Goal: Information Seeking & Learning: Learn about a topic

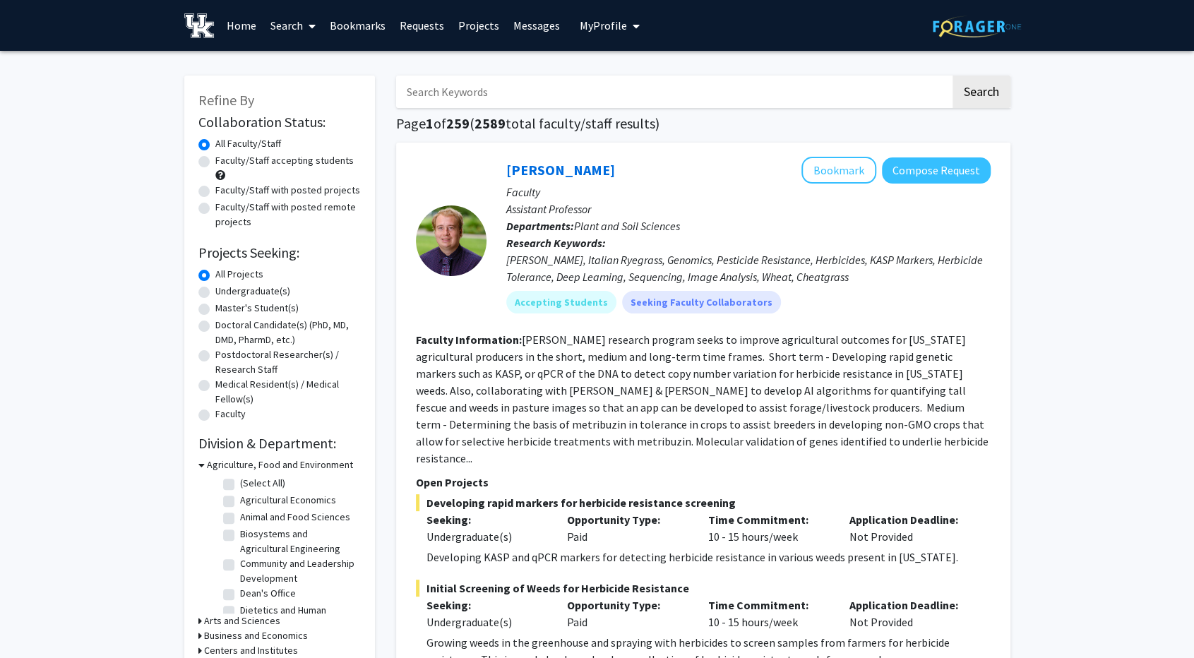
click at [444, 88] on input "Search Keywords" at bounding box center [673, 92] width 554 height 32
type input "n"
click at [215, 160] on label "Faculty/Staff accepting students" at bounding box center [284, 160] width 138 height 15
click at [215, 160] on input "Faculty/Staff accepting students" at bounding box center [219, 157] width 9 height 9
radio input "true"
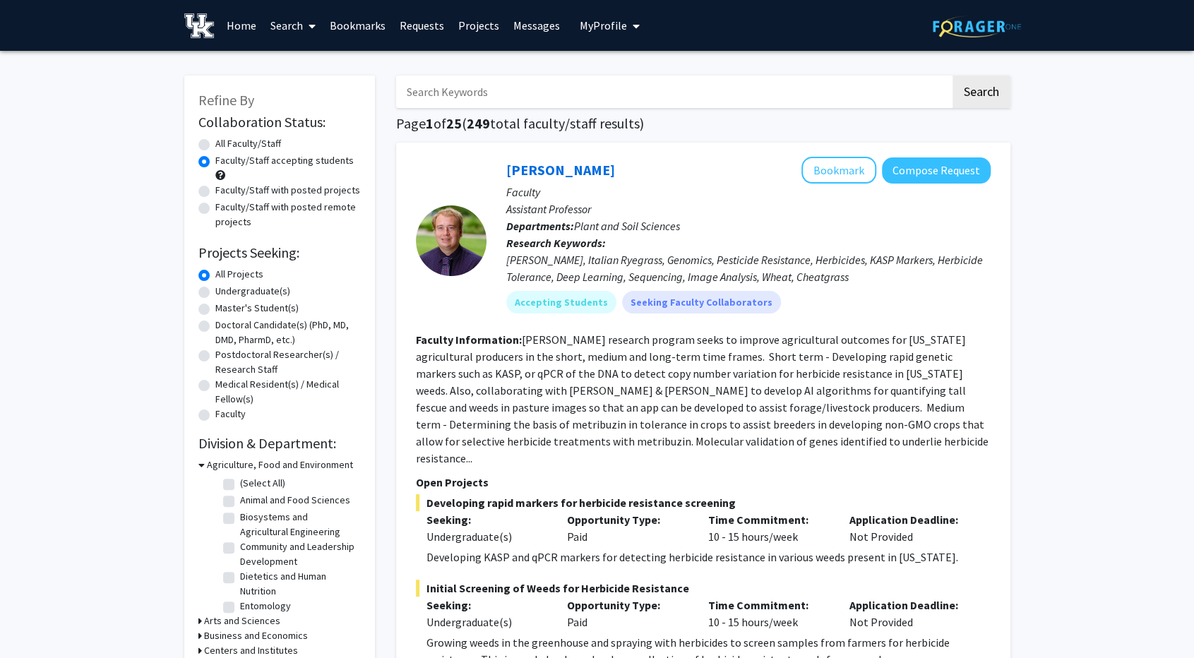
click at [215, 291] on label "Undergraduate(s)" at bounding box center [252, 291] width 75 height 15
click at [215, 291] on input "Undergraduate(s)" at bounding box center [219, 288] width 9 height 9
radio input "true"
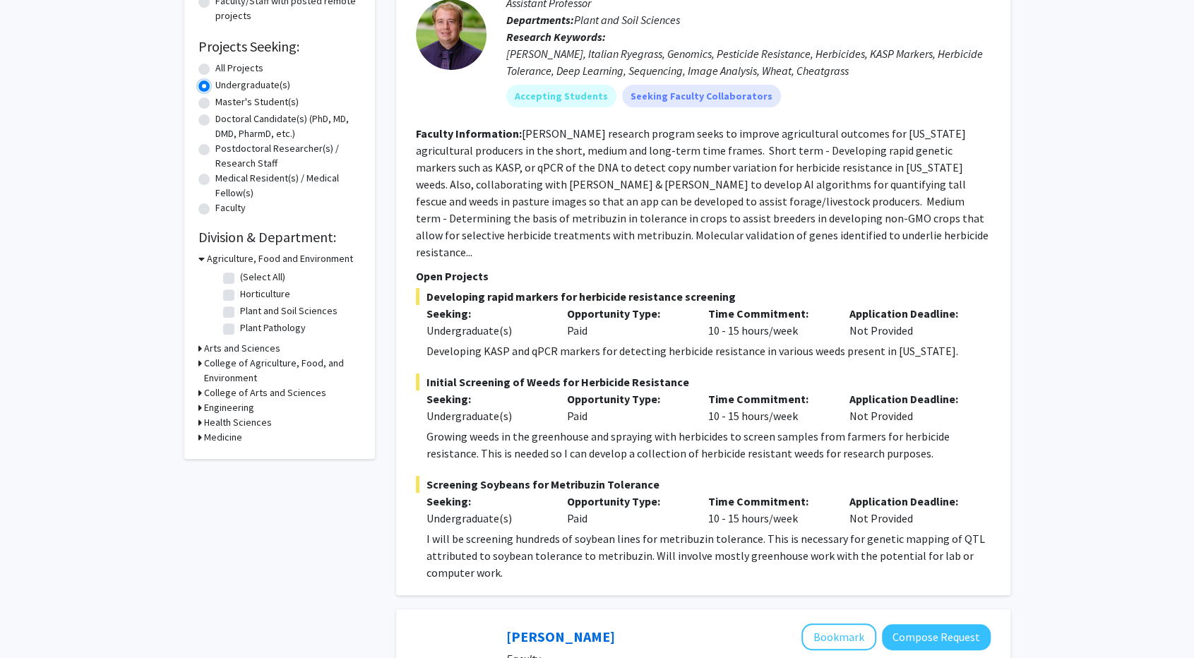
scroll to position [212, 0]
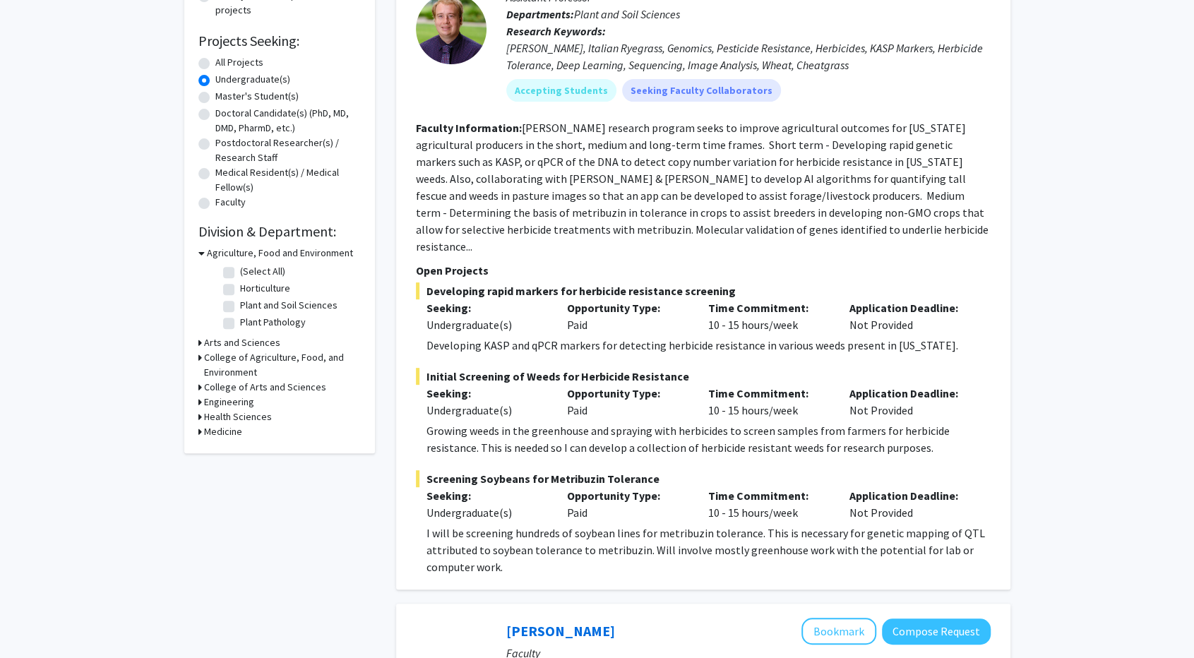
click at [202, 346] on div "Arts and Sciences" at bounding box center [279, 342] width 162 height 15
click at [200, 344] on div "Arts and Sciences" at bounding box center [279, 342] width 162 height 15
click at [197, 343] on div "Refine By Collaboration Status: Collaboration Status All Faculty/Staff Collabor…" at bounding box center [279, 159] width 191 height 590
click at [204, 340] on h3 "Arts and Sciences" at bounding box center [242, 342] width 76 height 15
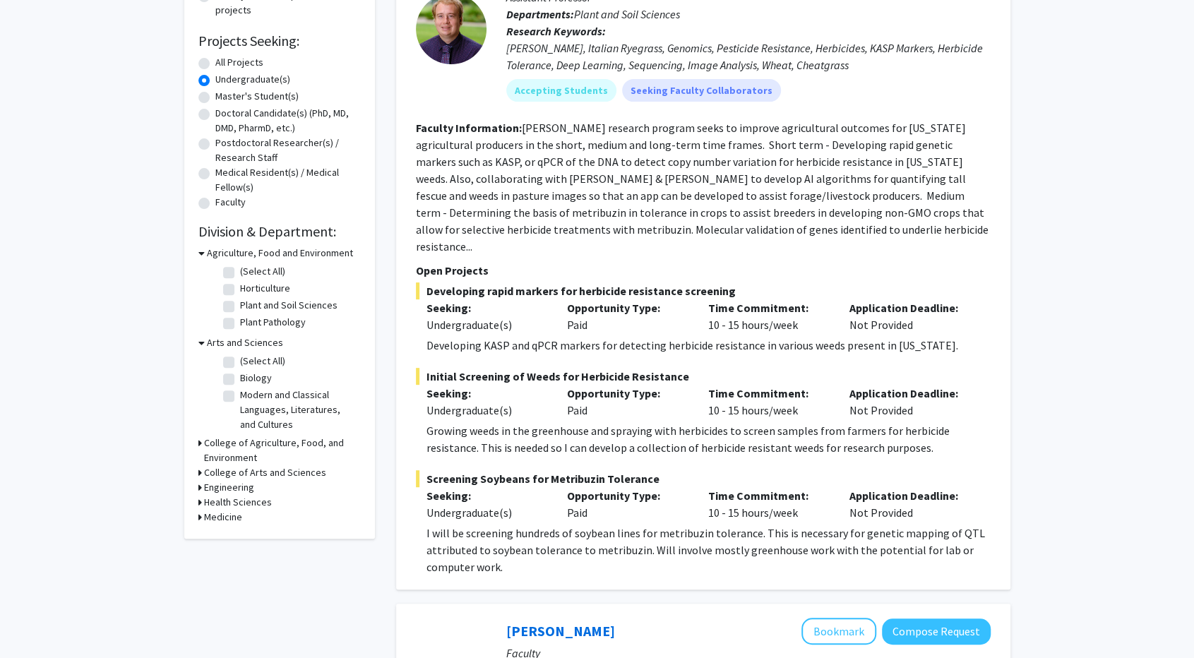
click at [240, 379] on label "Biology" at bounding box center [256, 378] width 32 height 15
click at [240, 379] on input "Biology" at bounding box center [244, 375] width 9 height 9
checkbox input "true"
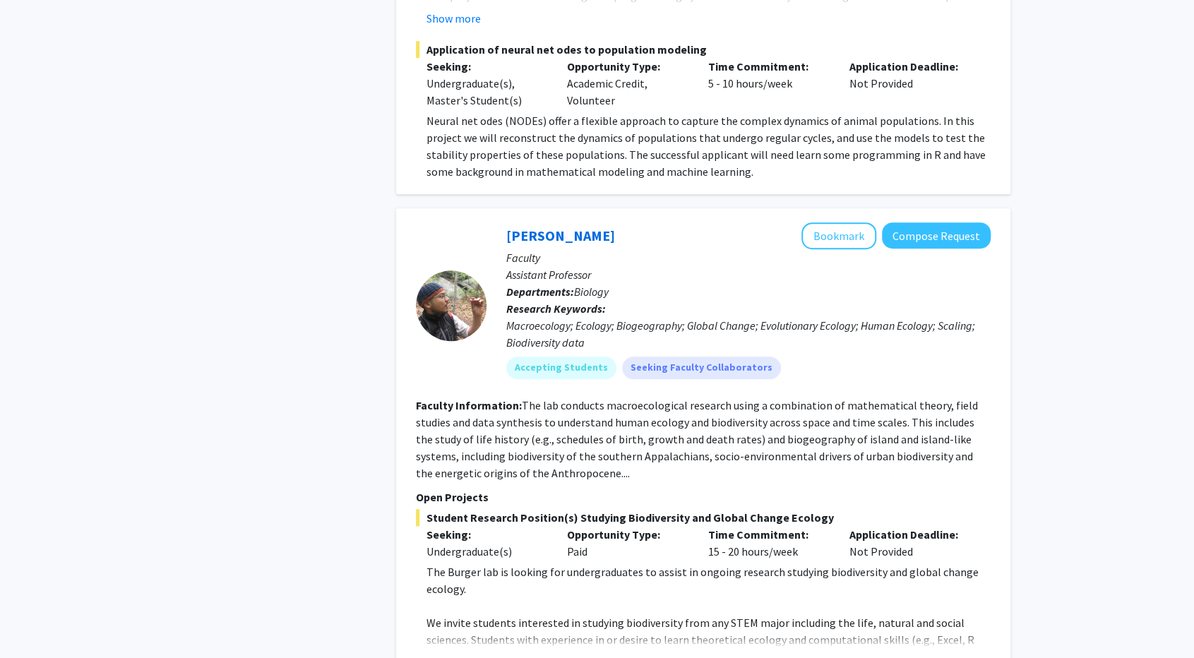
scroll to position [748, 0]
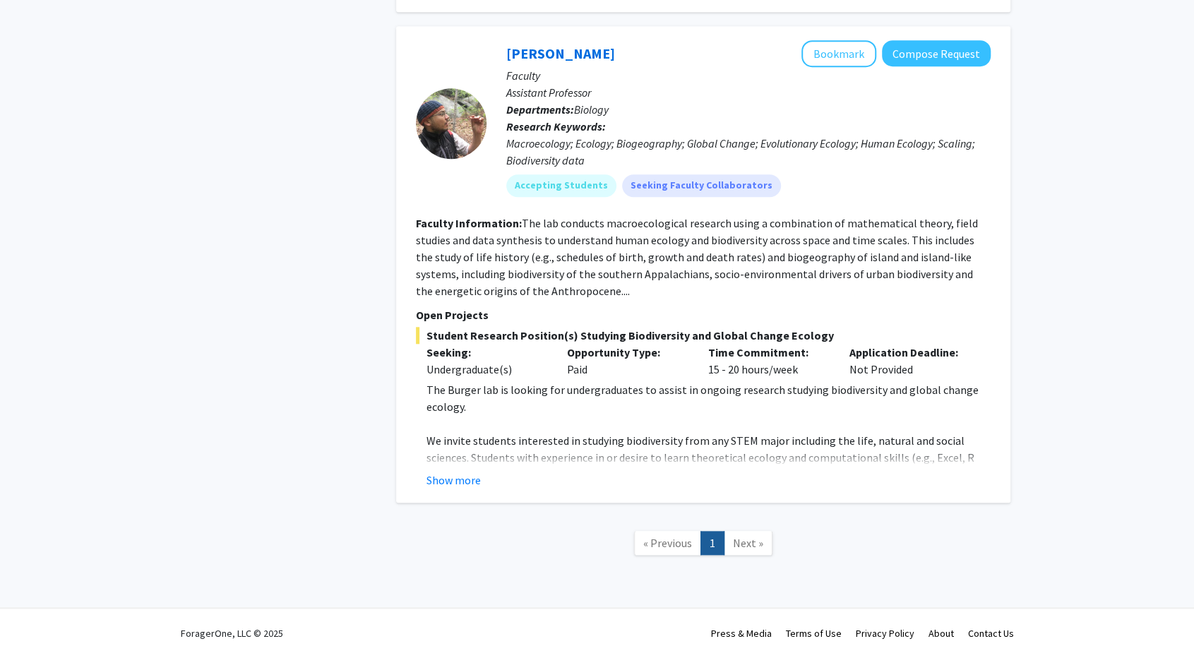
click at [742, 542] on span "Next »" at bounding box center [748, 543] width 30 height 14
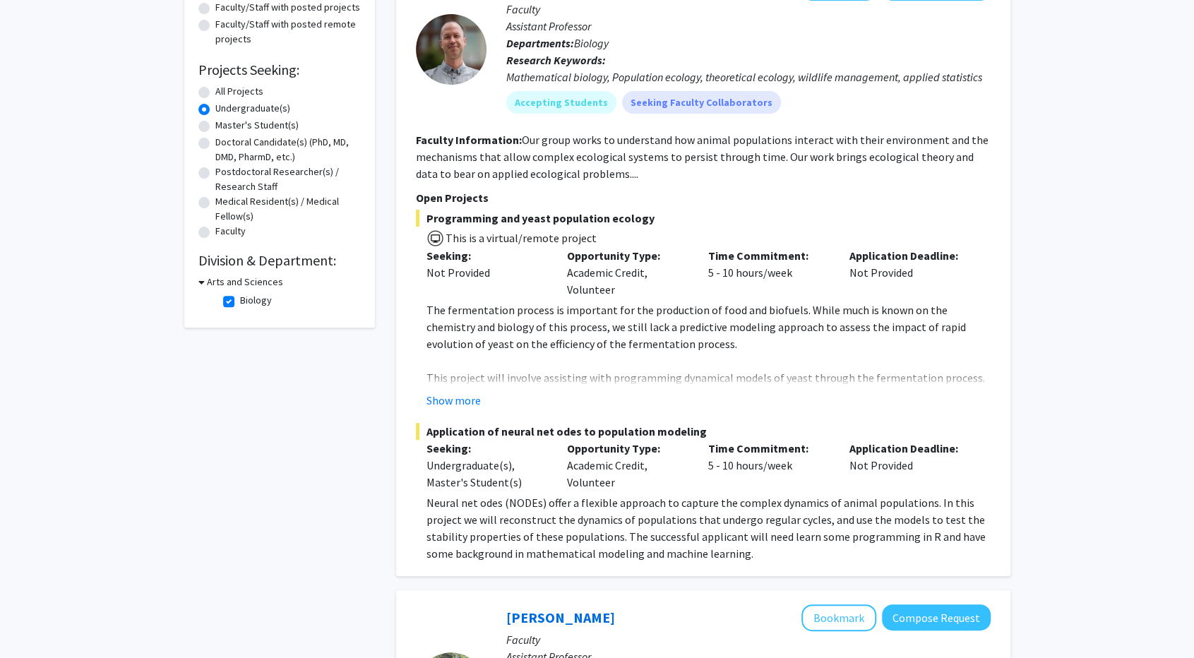
scroll to position [0, 0]
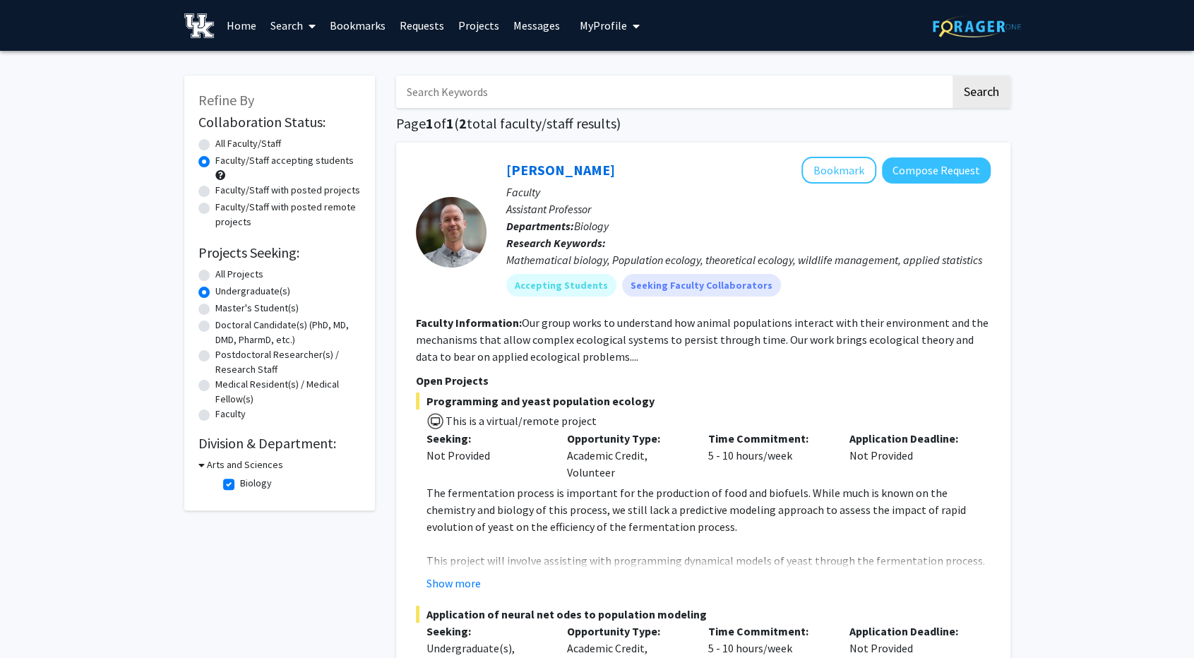
click at [215, 142] on label "All Faculty/Staff" at bounding box center [248, 143] width 66 height 15
click at [215, 142] on input "All Faculty/Staff" at bounding box center [219, 140] width 9 height 9
radio input "true"
click at [240, 487] on label "Biology" at bounding box center [256, 483] width 32 height 15
click at [240, 485] on input "Biology" at bounding box center [244, 480] width 9 height 9
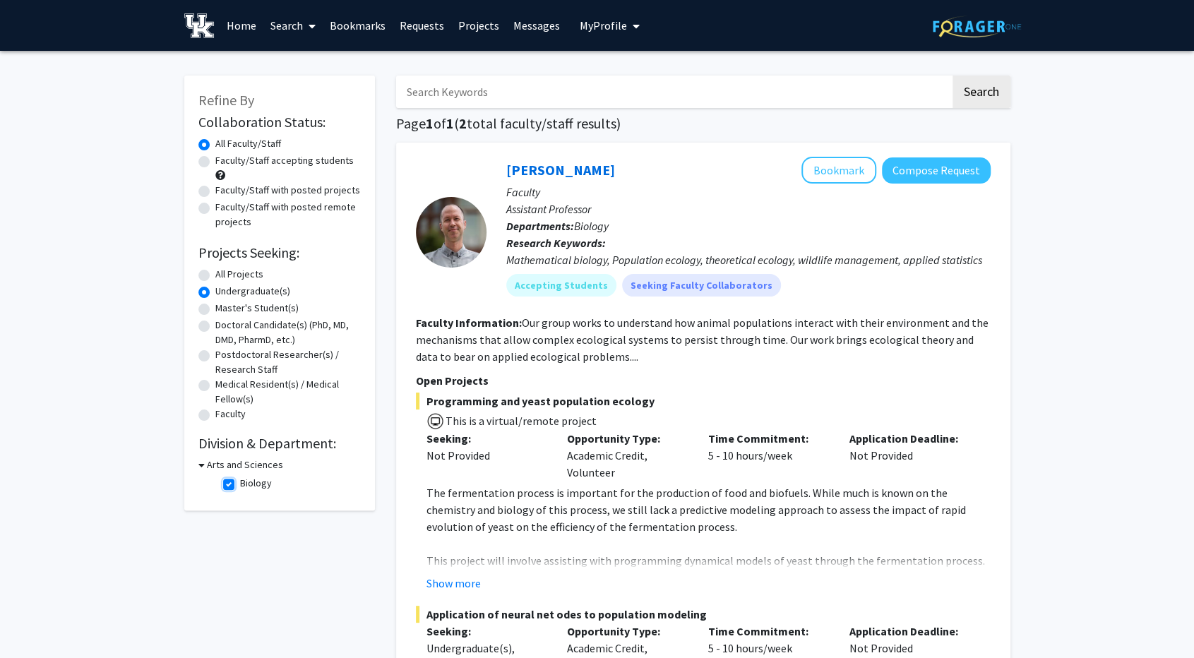
checkbox input "false"
